Goal: Task Accomplishment & Management: Use online tool/utility

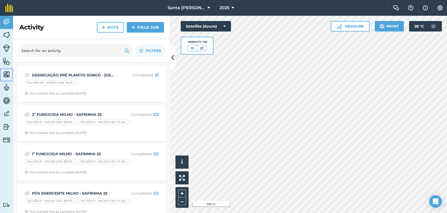
click at [2, 74] on link "Maps" at bounding box center [6, 74] width 13 height 13
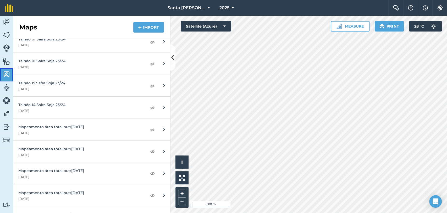
scroll to position [582, 0]
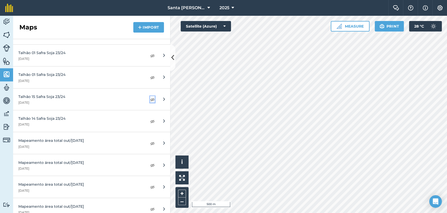
click at [150, 97] on img at bounding box center [152, 99] width 5 height 6
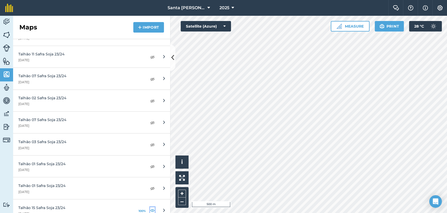
scroll to position [693, 0]
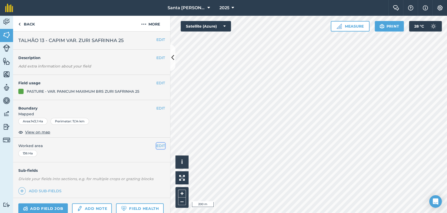
click at [156, 146] on button "EDIT" at bounding box center [160, 146] width 9 height 6
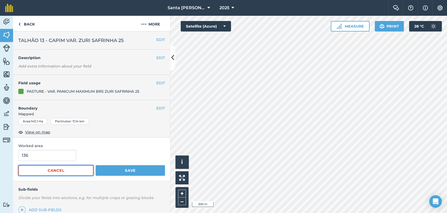
click at [38, 173] on button "Cancel" at bounding box center [55, 170] width 75 height 10
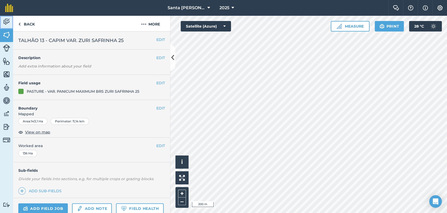
click at [7, 23] on img at bounding box center [6, 22] width 7 height 8
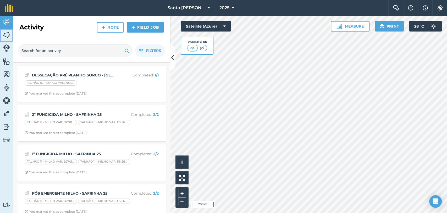
click at [4, 33] on img at bounding box center [6, 35] width 7 height 8
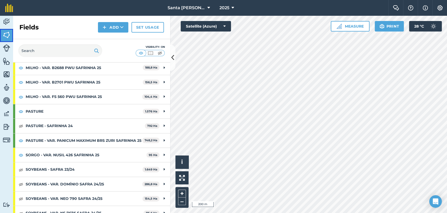
scroll to position [87, 0]
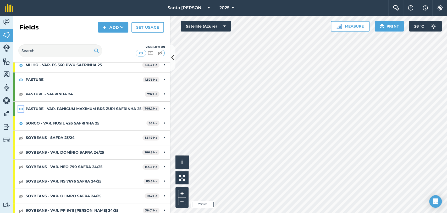
click at [22, 110] on img at bounding box center [21, 108] width 5 height 6
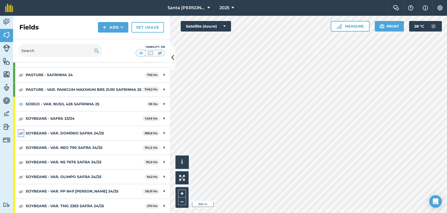
click at [20, 134] on img at bounding box center [21, 133] width 5 height 6
click at [21, 148] on img at bounding box center [21, 147] width 5 height 6
click at [20, 164] on img at bounding box center [21, 162] width 5 height 6
click at [21, 177] on img at bounding box center [21, 176] width 5 height 6
click at [21, 191] on img at bounding box center [21, 191] width 5 height 6
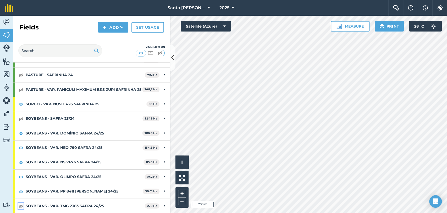
click at [21, 204] on img at bounding box center [21, 205] width 5 height 6
click at [20, 131] on img at bounding box center [21, 133] width 5 height 6
click at [21, 144] on button at bounding box center [20, 147] width 5 height 6
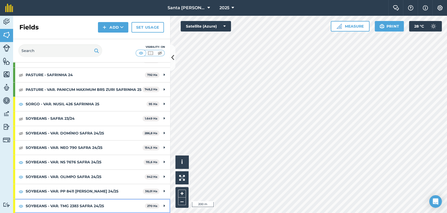
click at [20, 209] on div "SOYBEANS - VAR. TMG 2383 SAFRA 24/25 270 Ha" at bounding box center [91, 205] width 157 height 14
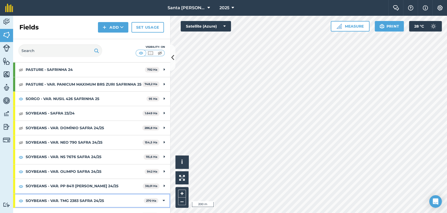
click at [20, 207] on div "SOYBEANS - VAR. TMG 2383 SAFRA 24/25 270 Ha" at bounding box center [91, 200] width 157 height 14
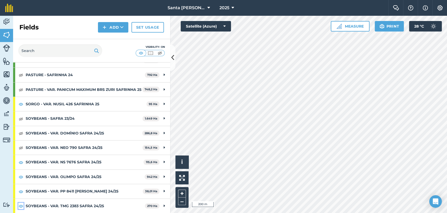
click at [20, 206] on img at bounding box center [21, 205] width 5 height 6
click at [20, 147] on img at bounding box center [21, 147] width 5 height 6
click at [21, 191] on img at bounding box center [21, 191] width 5 height 6
click at [21, 173] on img at bounding box center [21, 176] width 5 height 6
click at [23, 160] on img at bounding box center [21, 162] width 5 height 6
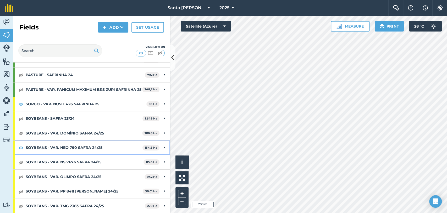
click at [20, 151] on div "SOYBEANS - VAR. NEO 790 SAFRA 24/25 154,5 Ha" at bounding box center [91, 147] width 157 height 14
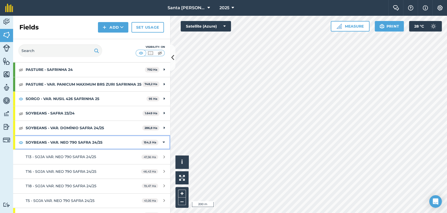
click at [42, 145] on strong "SOYBEANS - VAR. NEO 790 SAFRA 24/25" at bounding box center [84, 142] width 116 height 14
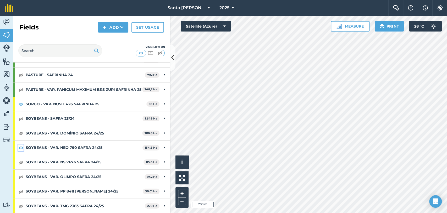
click at [20, 146] on img at bounding box center [21, 147] width 5 height 6
click at [21, 132] on img at bounding box center [21, 133] width 5 height 6
click at [21, 204] on img at bounding box center [21, 205] width 5 height 6
click at [20, 134] on img at bounding box center [21, 133] width 5 height 6
click at [20, 133] on img at bounding box center [21, 133] width 5 height 6
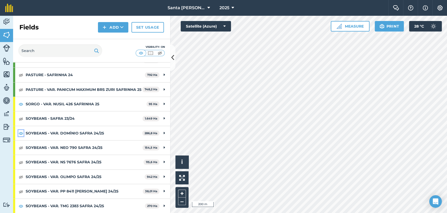
click at [21, 133] on img at bounding box center [21, 133] width 5 height 6
click at [19, 206] on img at bounding box center [21, 205] width 5 height 6
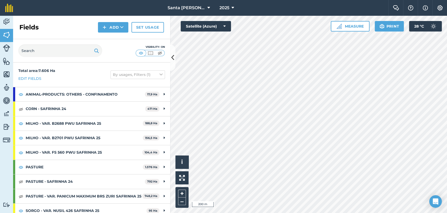
scroll to position [29, 0]
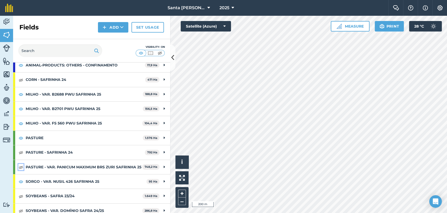
click at [19, 170] on img at bounding box center [21, 167] width 5 height 6
click at [345, 28] on button "Measure" at bounding box center [350, 26] width 39 height 10
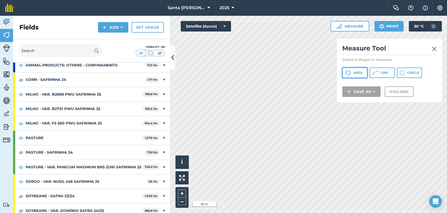
click at [354, 74] on span "Area" at bounding box center [358, 72] width 9 height 4
click at [345, 88] on div "Click to start drawing i © 2025 TomTom, Microsoft 20 m + – Satellite (Azure) Me…" at bounding box center [308, 114] width 277 height 197
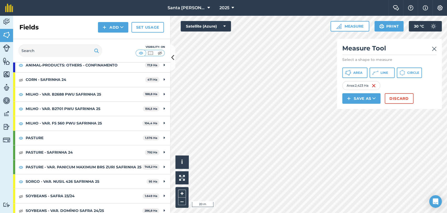
click at [138, 148] on div "Activity Fields Livestock Features Maps Team Vehicles Data Reporting Billing Tu…" at bounding box center [223, 114] width 447 height 197
click at [365, 212] on html "Santa [PERSON_NAME] 2025 Farm Chat Help Info Settings Santa [PERSON_NAME] - 202…" at bounding box center [223, 106] width 447 height 213
click at [334, 8] on div "Santa [PERSON_NAME] 2025 Farm Chat Help Info Settings Santa [PERSON_NAME] - 202…" at bounding box center [223, 106] width 447 height 213
click at [255, 212] on html "Santa [PERSON_NAME] 2025 Farm Chat Help Info Settings Santa [PERSON_NAME] - 202…" at bounding box center [223, 106] width 447 height 213
click at [362, 212] on html "Santa [PERSON_NAME] 2025 Farm Chat Help Info Settings Santa [PERSON_NAME] - 202…" at bounding box center [223, 106] width 447 height 213
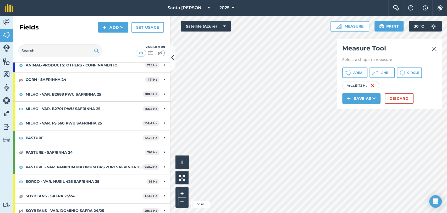
click at [200, 212] on html "Santa [PERSON_NAME] 2025 Farm Chat Help Info Settings Santa [PERSON_NAME] - 202…" at bounding box center [223, 106] width 447 height 213
click at [438, 212] on html "Santa [PERSON_NAME] 2025 Farm Chat Help Info Settings Santa [PERSON_NAME] - 202…" at bounding box center [223, 106] width 447 height 213
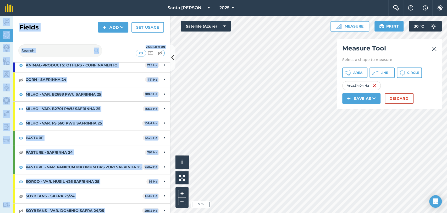
click at [291, 164] on div "Santa [PERSON_NAME] 2025 Farm Chat Help Info Settings Santa [PERSON_NAME] - 202…" at bounding box center [223, 106] width 447 height 213
click at [124, 51] on div "Visibility: On" at bounding box center [91, 50] width 157 height 23
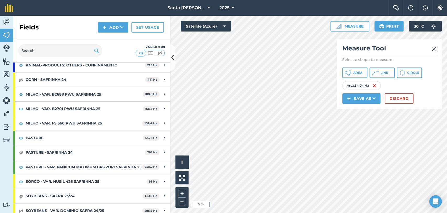
click at [256, 212] on html "Santa [PERSON_NAME] 2025 Farm Chat Help Info Settings Santa [PERSON_NAME] - 202…" at bounding box center [223, 106] width 447 height 213
click at [147, 212] on html "Santa [PERSON_NAME] 2025 Farm Chat Help Info Settings Santa [PERSON_NAME] - 202…" at bounding box center [223, 106] width 447 height 213
click at [88, 177] on div "Activity Fields Livestock Features Maps Team Vehicles Data Reporting Billing Tu…" at bounding box center [223, 114] width 447 height 197
click at [117, 140] on div "Activity Fields Livestock Features Maps Team Vehicles Data Reporting Billing Tu…" at bounding box center [223, 114] width 447 height 197
click at [161, 191] on div "Activity Fields Livestock Features Maps Team Vehicles Data Reporting Billing Tu…" at bounding box center [223, 114] width 447 height 197
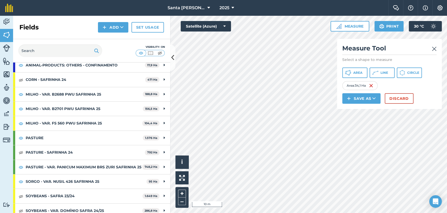
click at [337, 49] on div "Click to start drawing i © 2025 TomTom, Microsoft 10 m + – Satellite (Azure) Me…" at bounding box center [308, 114] width 277 height 197
click at [166, 108] on div "Activity Fields Livestock Features Maps Team Vehicles Data Reporting Billing Tu…" at bounding box center [223, 114] width 447 height 197
click at [446, 212] on html "Santa [PERSON_NAME] 2025 Farm Chat Help Info Settings Santa [PERSON_NAME] - 202…" at bounding box center [223, 106] width 447 height 213
click at [156, 127] on div "Activity Fields Livestock Features Maps Team Vehicles Data Reporting Billing Tu…" at bounding box center [223, 114] width 447 height 197
click at [363, 97] on button "Save as" at bounding box center [362, 98] width 38 height 10
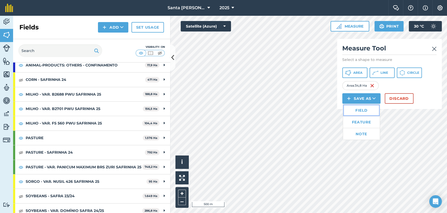
click at [364, 110] on link "Field" at bounding box center [361, 110] width 37 height 12
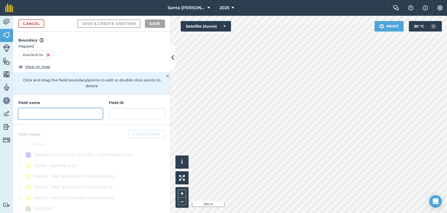
click at [61, 115] on input "text" at bounding box center [60, 113] width 84 height 11
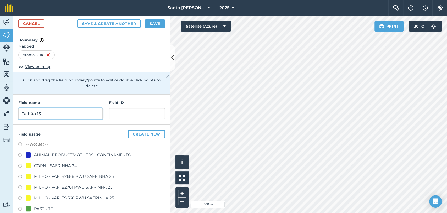
type input "Talhão 15"
click at [156, 26] on button "Save" at bounding box center [155, 23] width 20 height 8
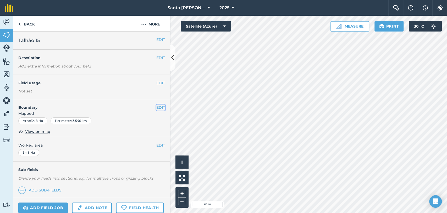
click at [157, 105] on button "EDIT" at bounding box center [160, 107] width 9 height 6
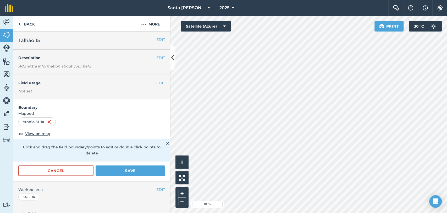
click at [365, 3] on div "Santa [PERSON_NAME] 2025 Farm Chat Help Info Settings Santa [PERSON_NAME] - 202…" at bounding box center [223, 106] width 447 height 213
click at [395, 212] on html "Santa [PERSON_NAME] 2025 Farm Chat Help Info Settings Santa [PERSON_NAME] - 202…" at bounding box center [223, 106] width 447 height 213
click at [403, 212] on html "Santa [PERSON_NAME] 2025 Farm Chat Help Info Settings Santa [PERSON_NAME] - 202…" at bounding box center [223, 106] width 447 height 213
click at [175, 191] on div "Click to start drawing i © 2025 TomTom, Microsoft 10 m + –" at bounding box center [308, 114] width 277 height 197
